Goal: Find specific page/section: Find specific page/section

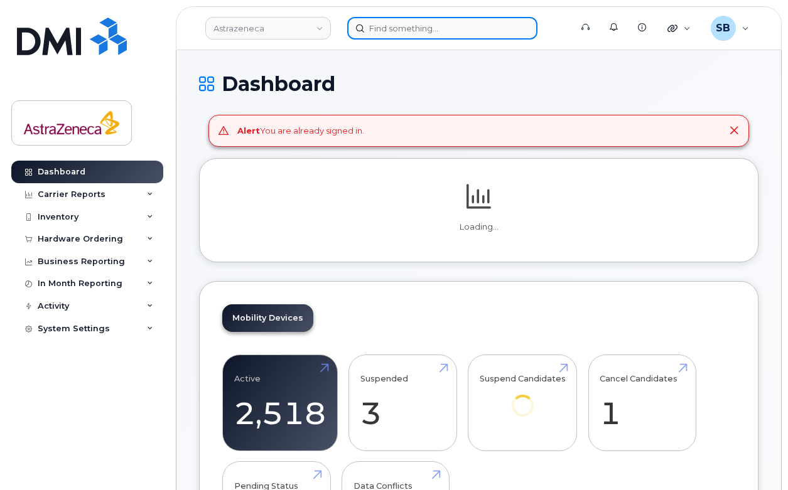
click at [386, 30] on input at bounding box center [442, 28] width 190 height 23
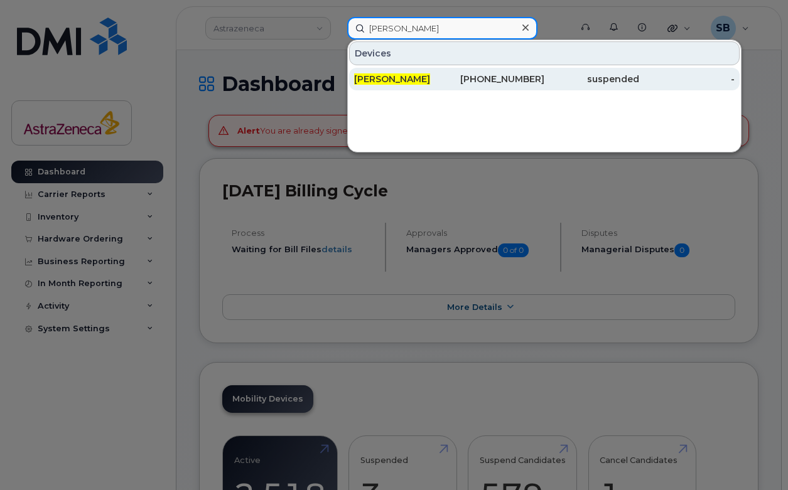
type input "[PERSON_NAME]"
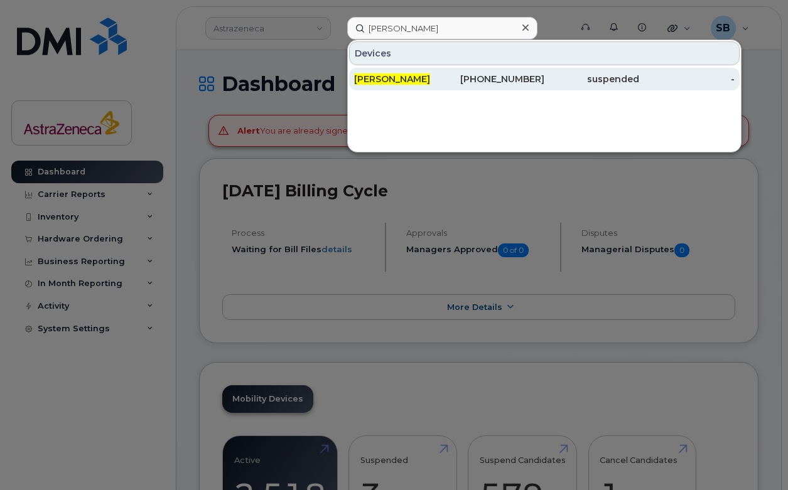
click at [404, 77] on span "[PERSON_NAME]" at bounding box center [392, 78] width 76 height 11
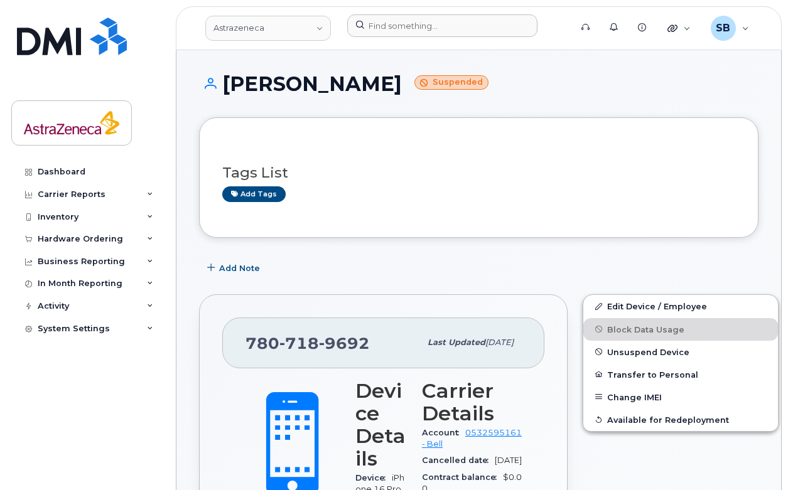
click at [435, 37] on div at bounding box center [454, 28] width 235 height 28
click at [427, 27] on input at bounding box center [442, 25] width 190 height 23
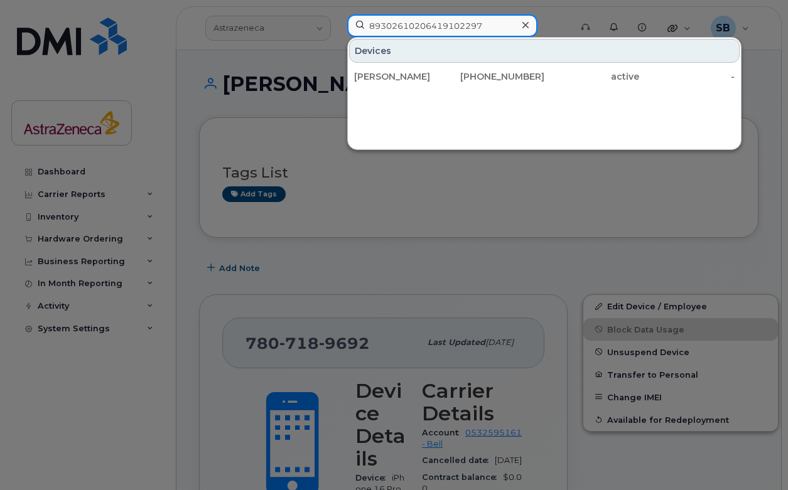
drag, startPoint x: 426, startPoint y: 26, endPoint x: 322, endPoint y: 29, distance: 103.6
click at [337, 29] on div "89302610206419102297 Devices Nick Pearce 905-302-8041 active -" at bounding box center [454, 28] width 235 height 28
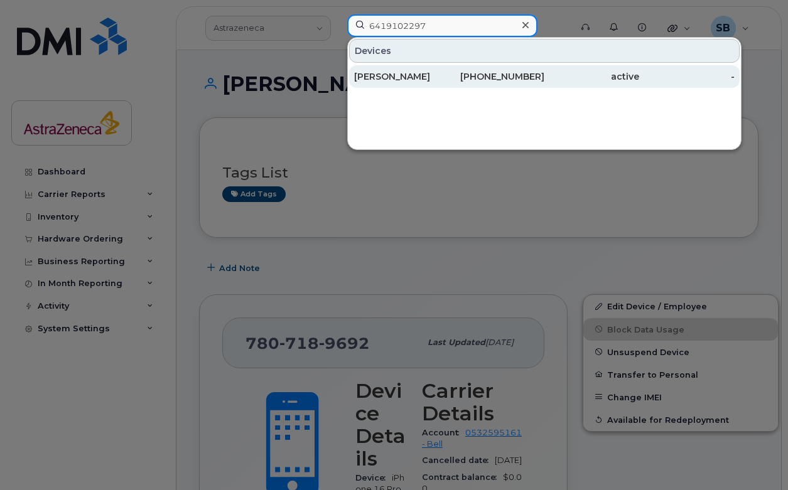
type input "6419102297"
click at [466, 82] on div "905-302-8041" at bounding box center [496, 76] width 95 height 13
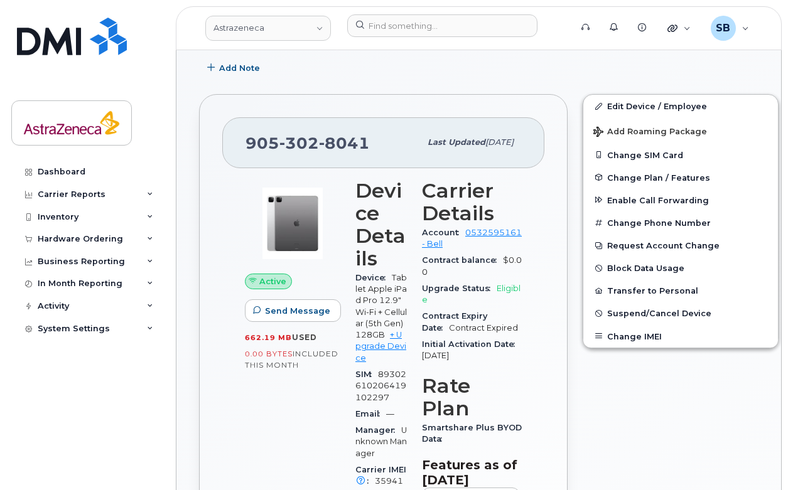
scroll to position [288, 0]
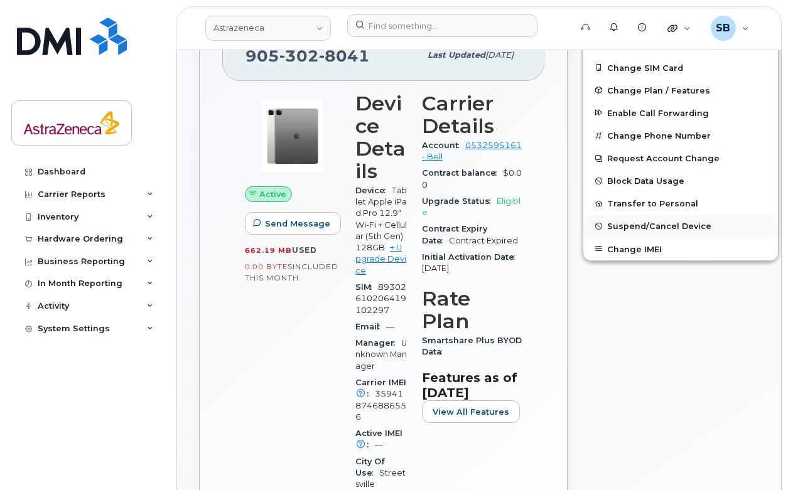
click at [620, 228] on span "Suspend/Cancel Device" at bounding box center [659, 226] width 104 height 9
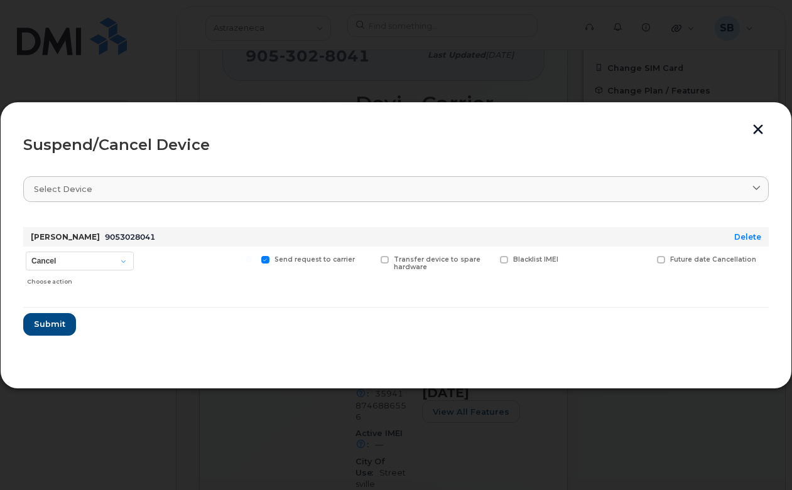
click at [183, 336] on section "Select device Type first three symbols or more Nick Pearce 9053028041 Delete Ca…" at bounding box center [395, 265] width 745 height 201
click at [753, 134] on button "button" at bounding box center [757, 130] width 19 height 13
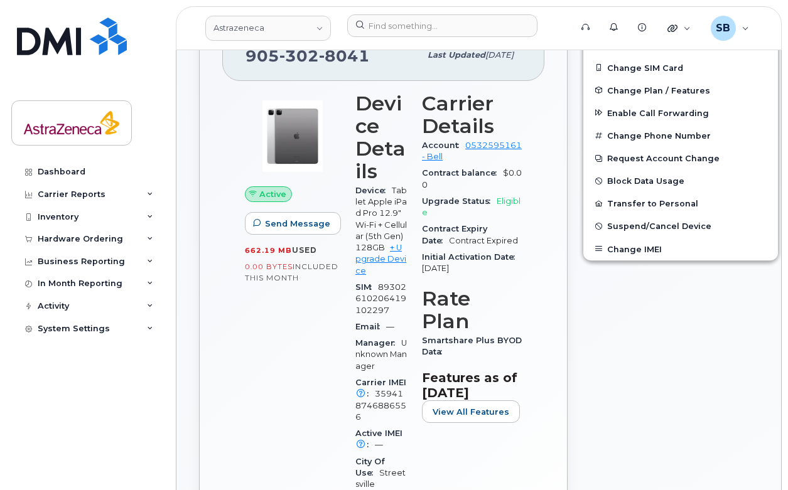
click at [575, 333] on div "Edit Device / Employee Add Roaming Package Change SIM Card Change Plan / Featur…" at bounding box center [680, 347] width 211 height 697
click at [213, 337] on div "905 302 8041 Last updated Dec 12, 2024 Active Send Message 662.19 MB  used 0.00…" at bounding box center [383, 348] width 368 height 682
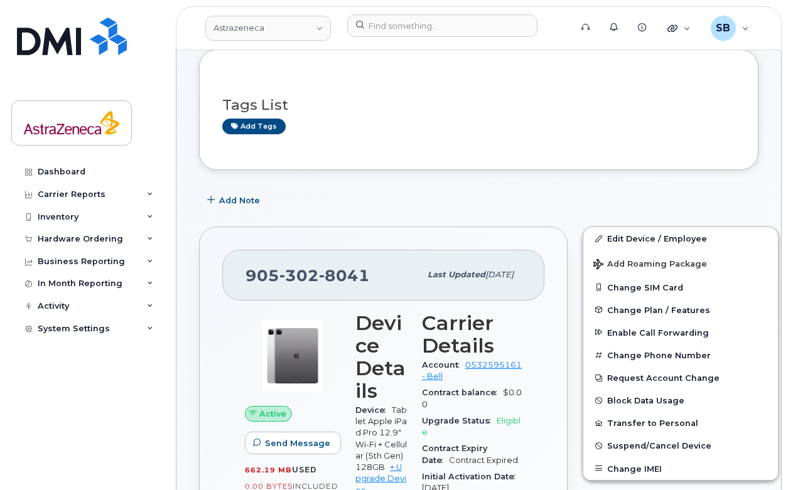
scroll to position [0, 0]
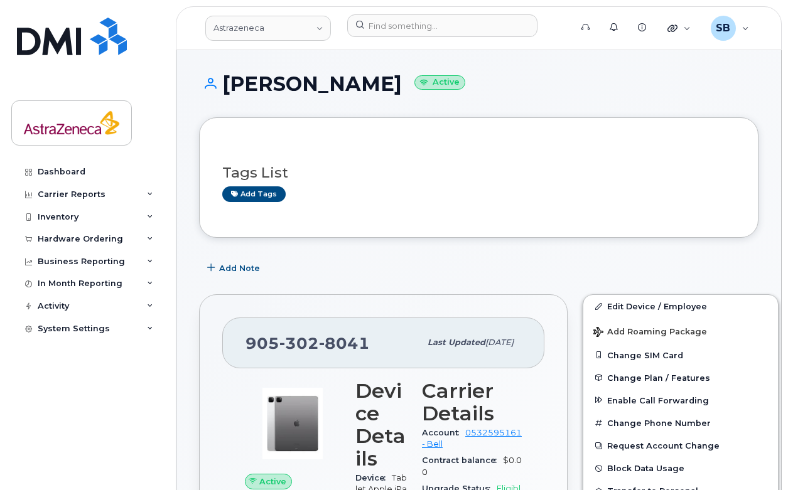
click at [381, 258] on div "Add Note" at bounding box center [478, 268] width 559 height 23
click at [354, 279] on div "Add Note" at bounding box center [478, 268] width 559 height 23
